Goal: Task Accomplishment & Management: Complete application form

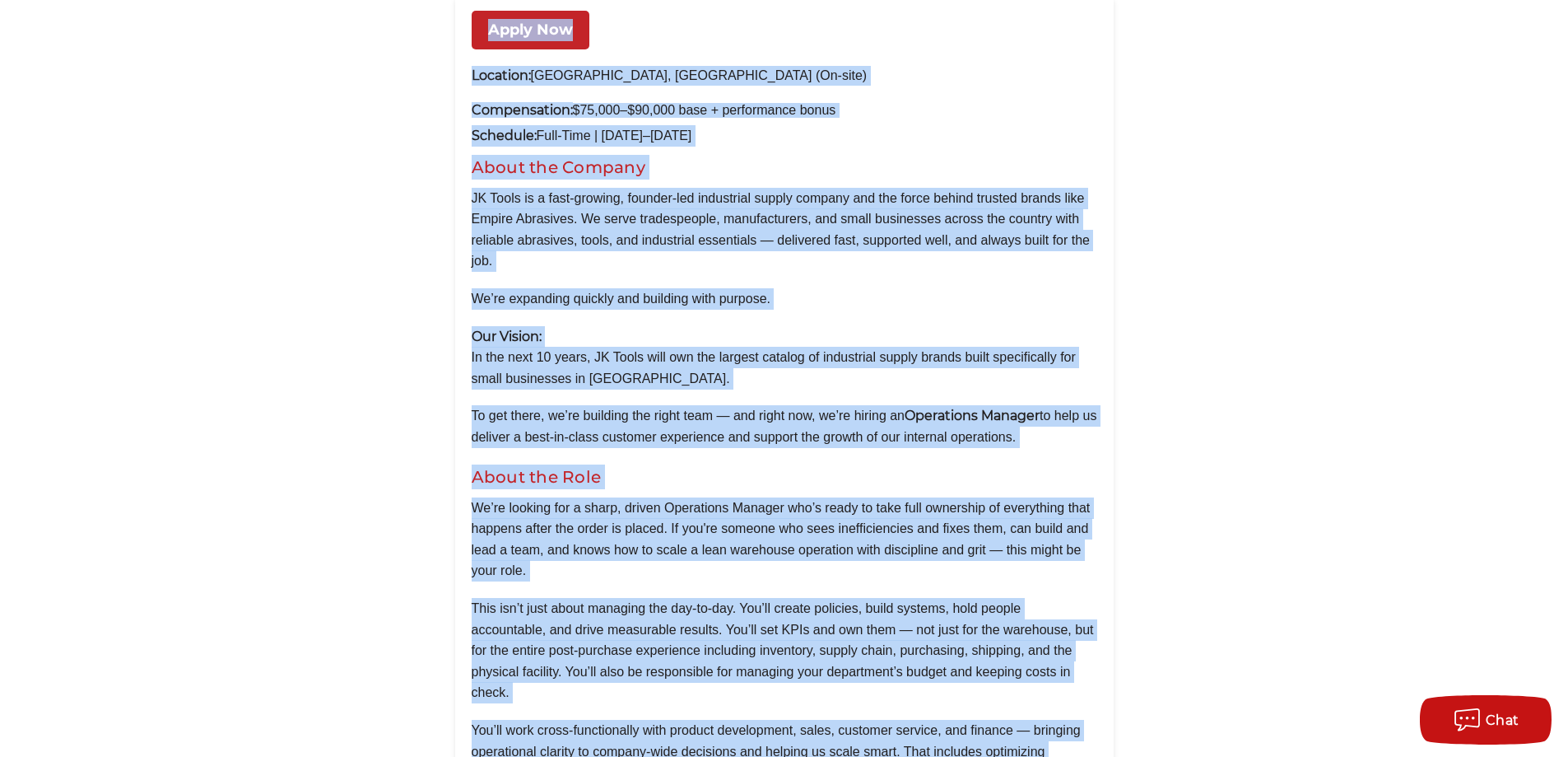
scroll to position [1823, 0]
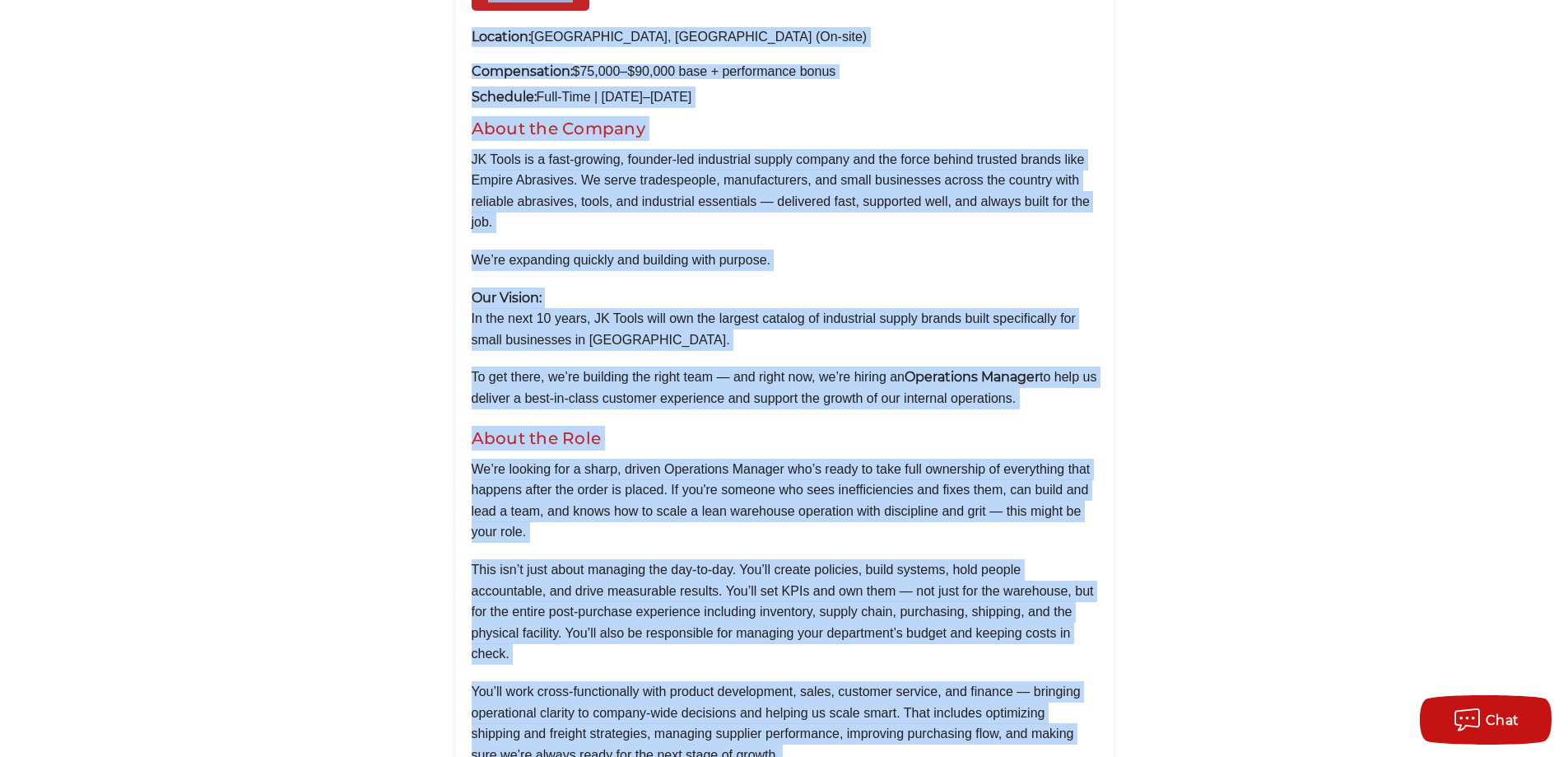
drag, startPoint x: 252, startPoint y: 272, endPoint x: 969, endPoint y: 375, distance: 724.4
copy main "Operations Manager Apply Now Location: Islandia, NY (On-site) Compensation: $75…"
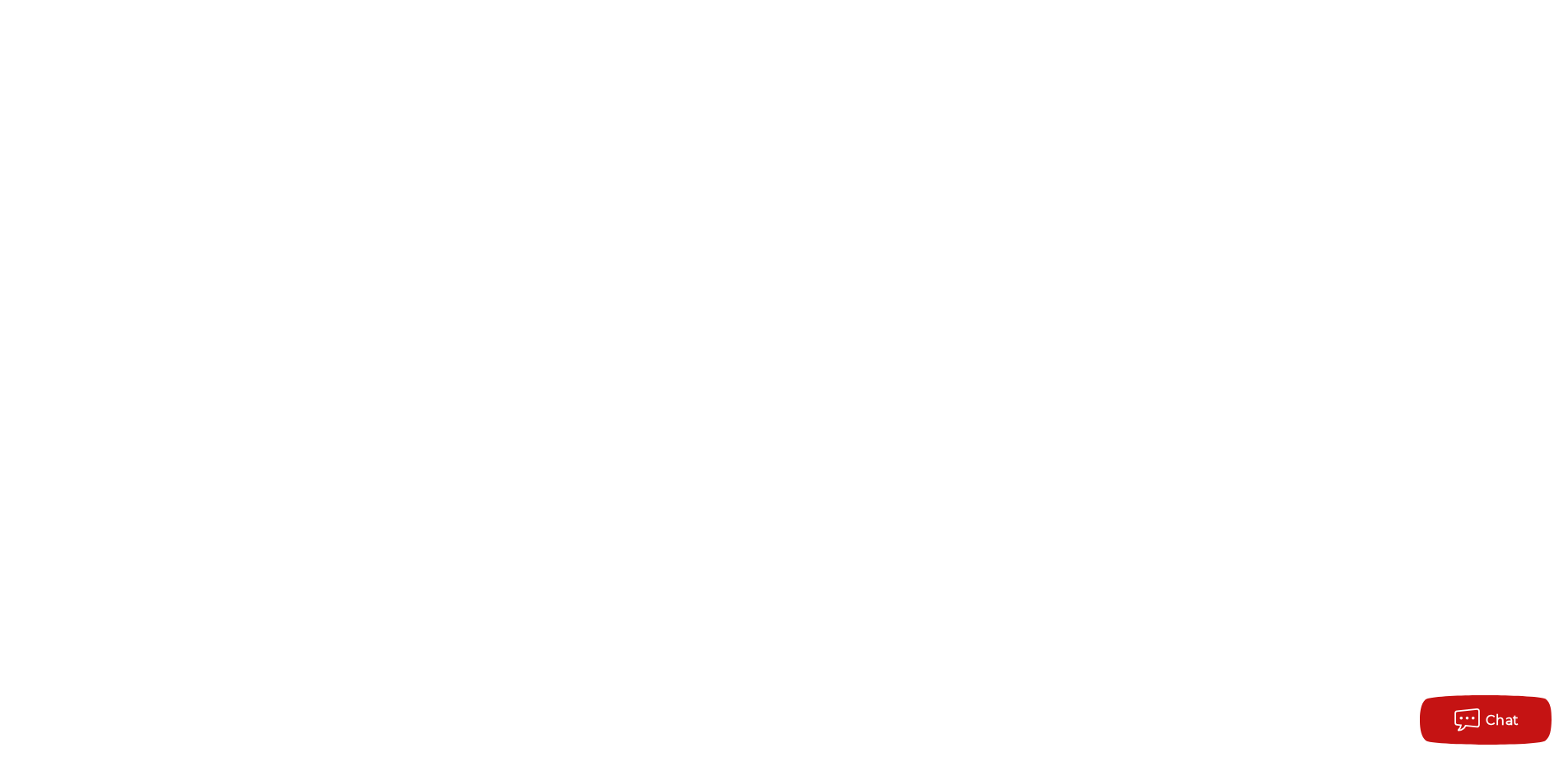
scroll to position [577, 0]
drag, startPoint x: 1104, startPoint y: 177, endPoint x: 473, endPoint y: 204, distance: 631.6
copy div "About the Role We’re looking for a sharp, driven Operations Manager who’s ready…"
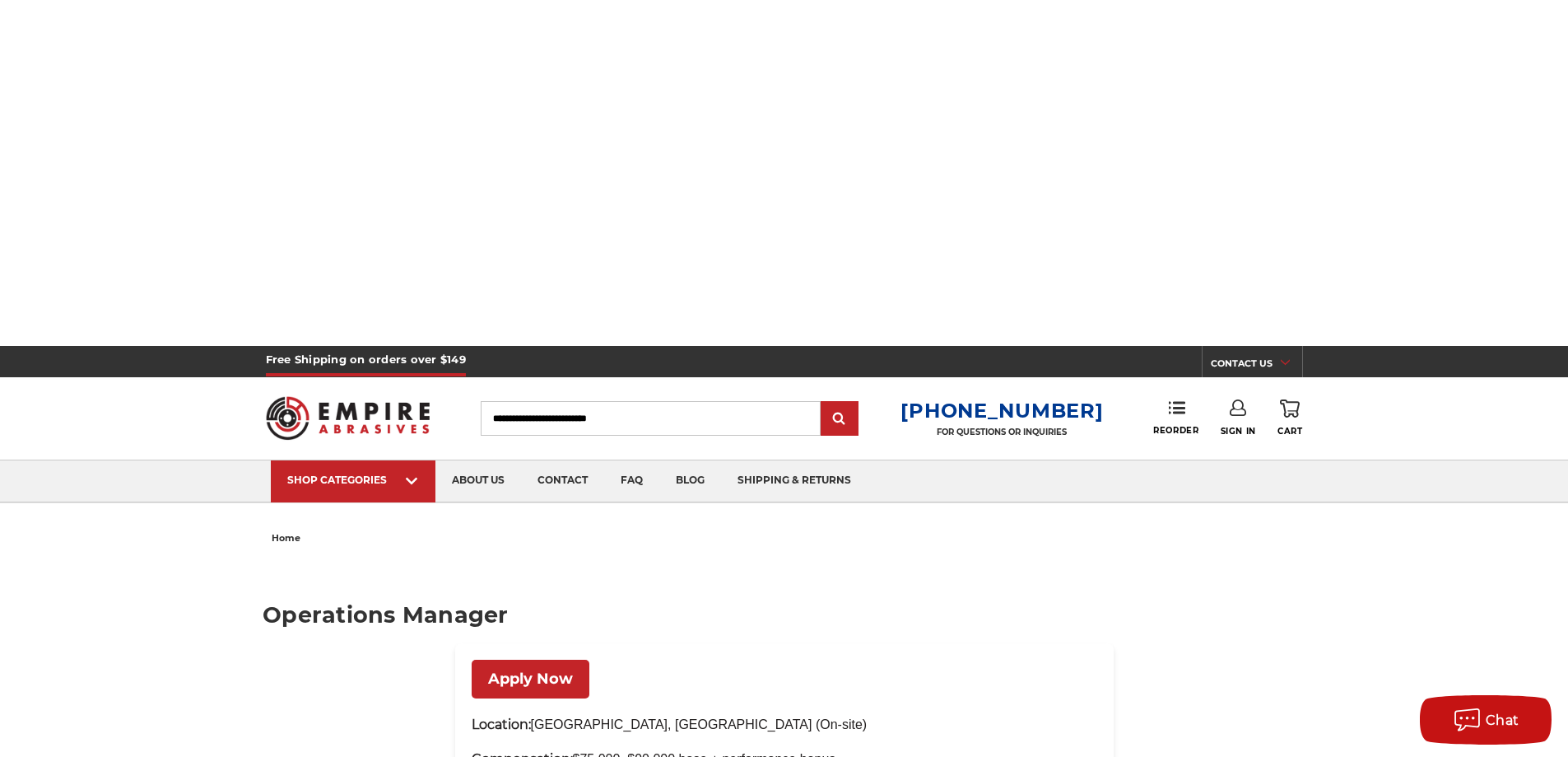
scroll to position [1157, 0]
